Goal: Information Seeking & Learning: Find specific fact

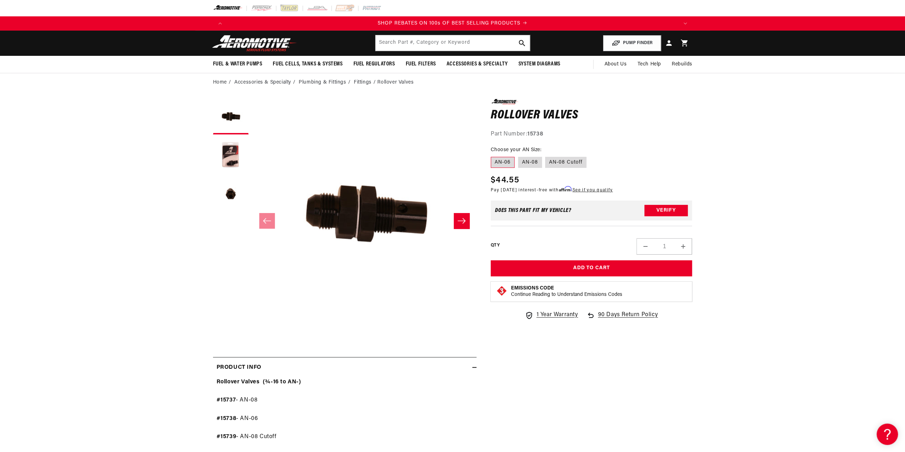
scroll to position [0, 1353]
click at [227, 196] on button "Load image 3 in gallery view" at bounding box center [231, 195] width 36 height 36
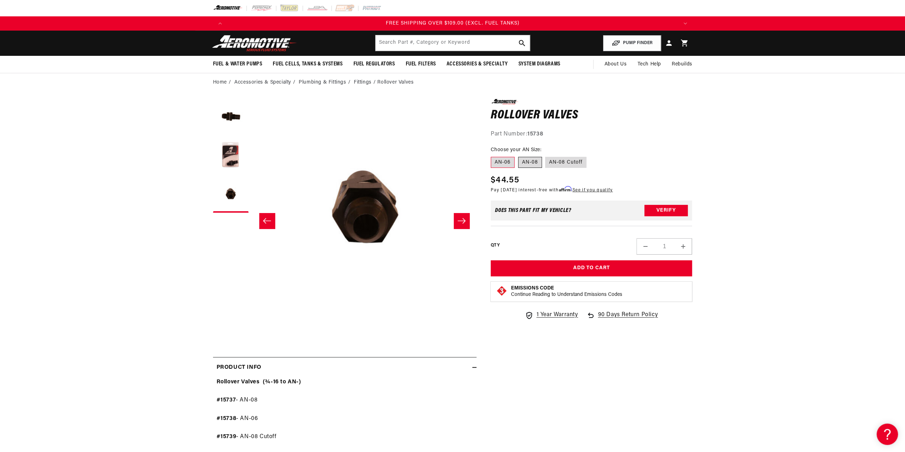
click at [535, 159] on label "AN-08" at bounding box center [530, 162] width 24 height 11
click at [518, 156] on input "AN-08" at bounding box center [518, 155] width 0 height 0
radio input "true"
click at [564, 161] on label "AN-08 Cutoff" at bounding box center [565, 162] width 41 height 11
click at [546, 156] on input "AN-08 Cutoff" at bounding box center [545, 155] width 0 height 0
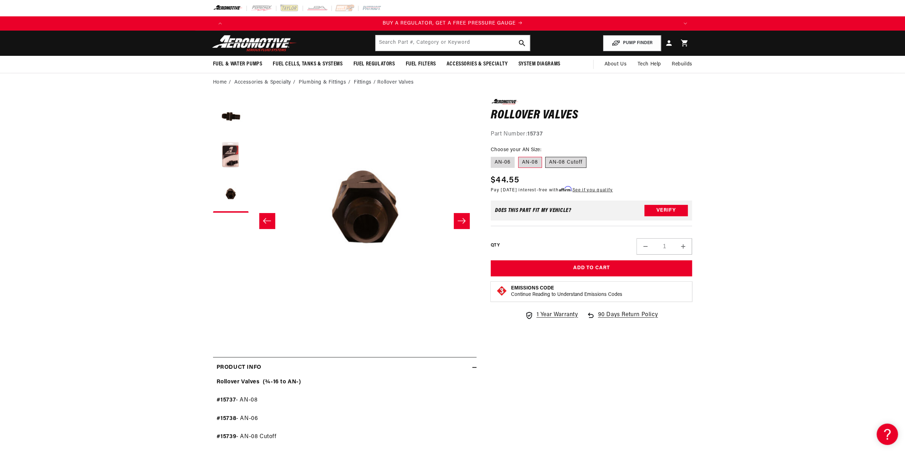
radio input "true"
click at [532, 131] on strong "15739" at bounding box center [535, 134] width 16 height 6
copy strong "15739"
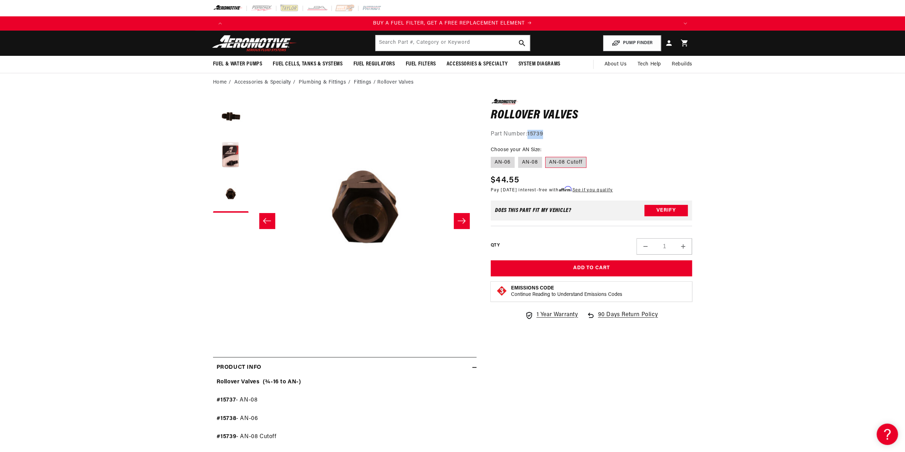
click at [267, 220] on icon "Slide left" at bounding box center [267, 220] width 9 height 7
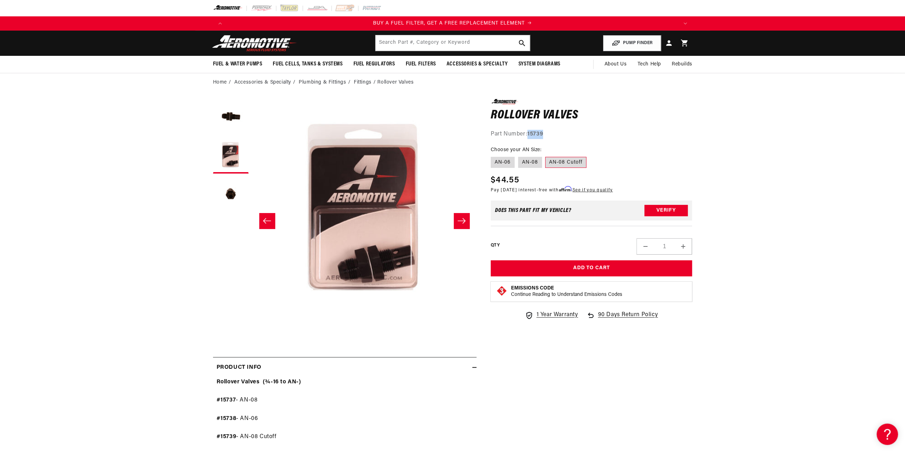
click at [465, 218] on icon "Slide right" at bounding box center [461, 220] width 9 height 7
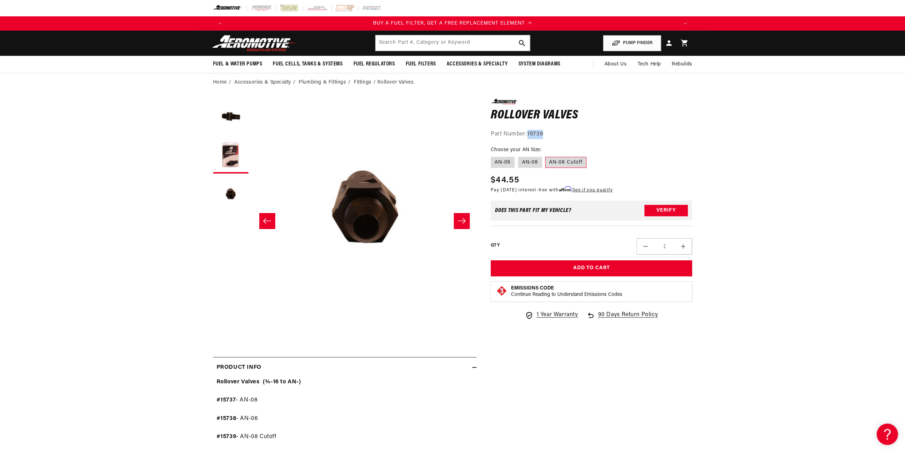
click at [465, 218] on icon "Slide right" at bounding box center [461, 220] width 9 height 7
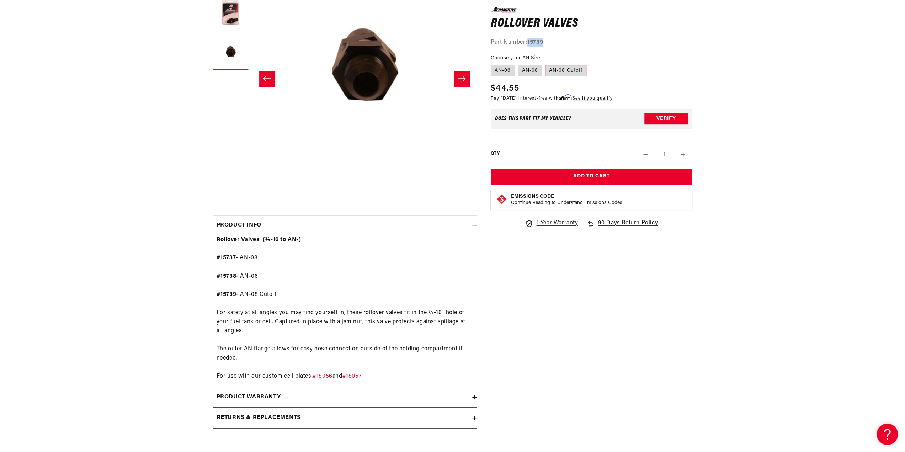
scroll to position [0, 0]
